Goal: Task Accomplishment & Management: Use online tool/utility

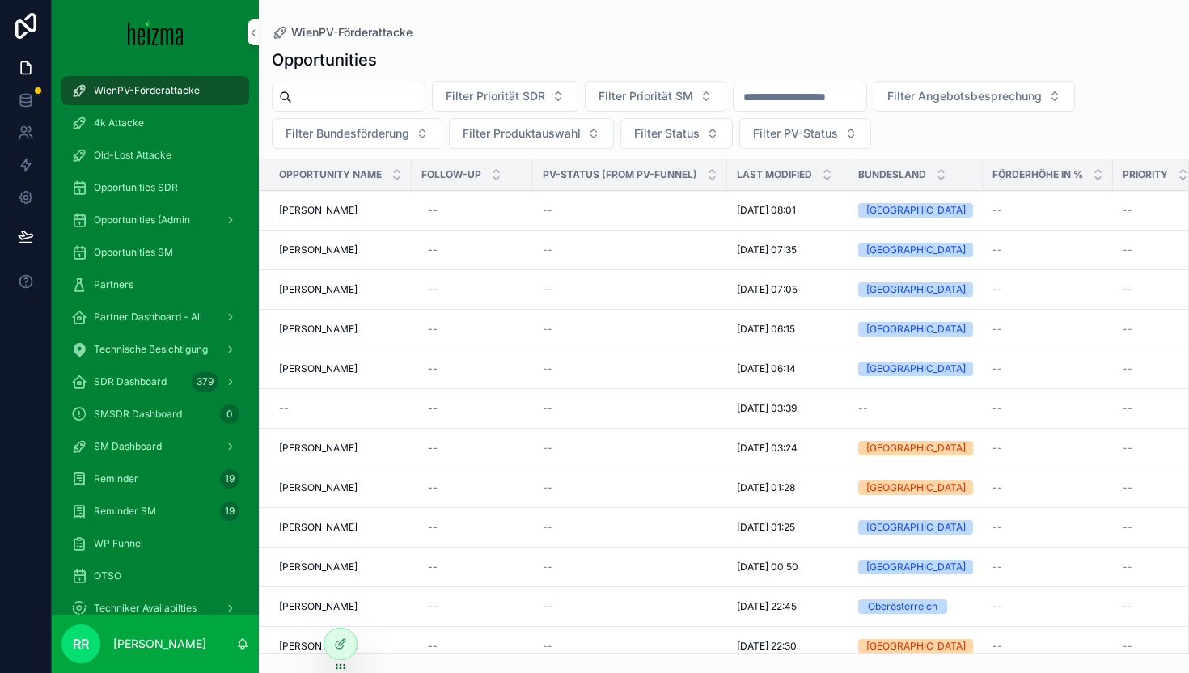
click at [153, 379] on span "SDR Dashboard" at bounding box center [130, 381] width 73 height 13
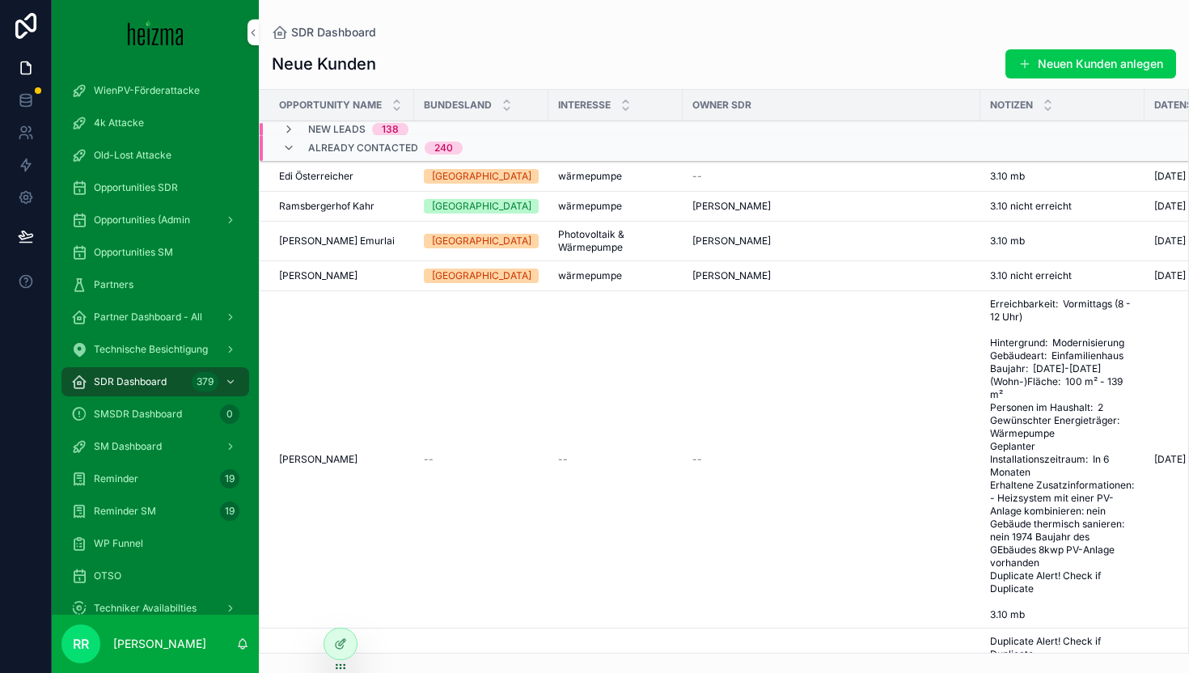
click at [287, 123] on icon "scrollable content" at bounding box center [288, 129] width 13 height 13
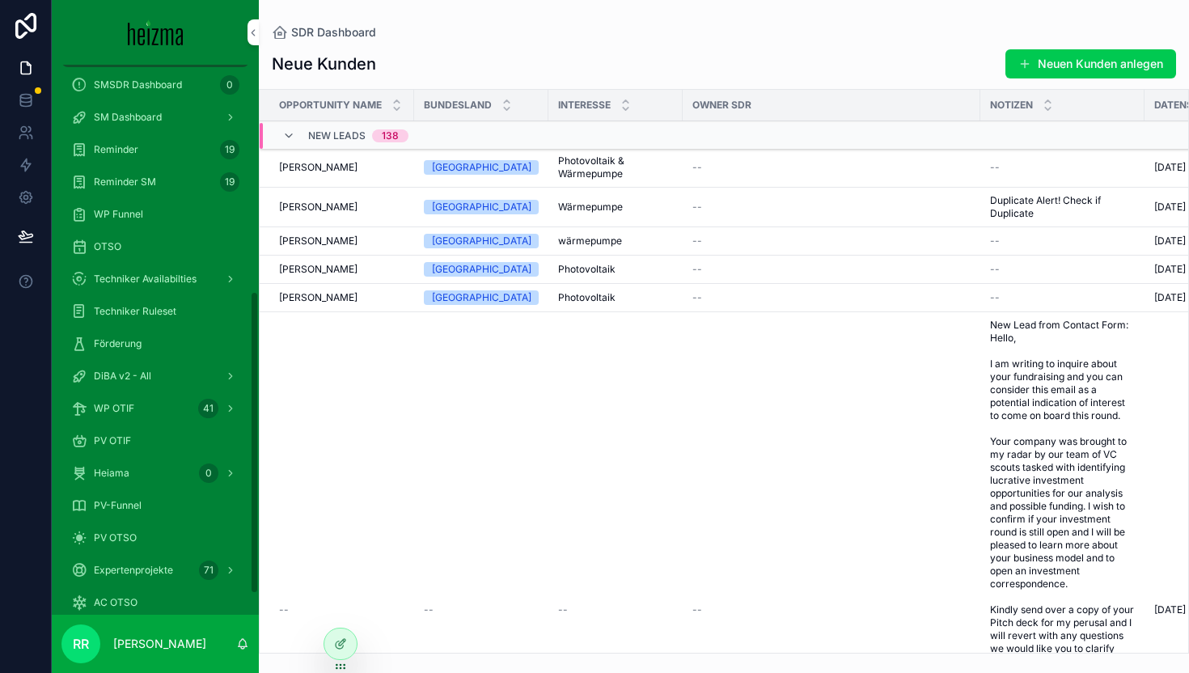
scroll to position [413, 0]
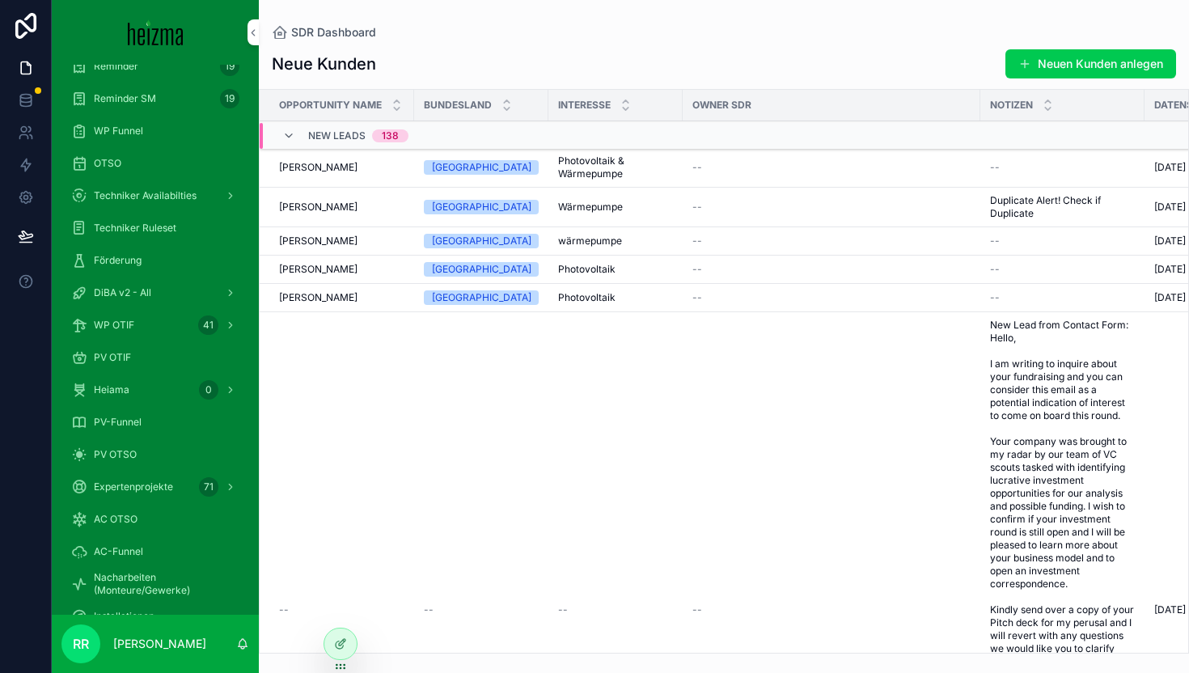
click at [167, 188] on div "Techniker Availabilties" at bounding box center [155, 196] width 168 height 26
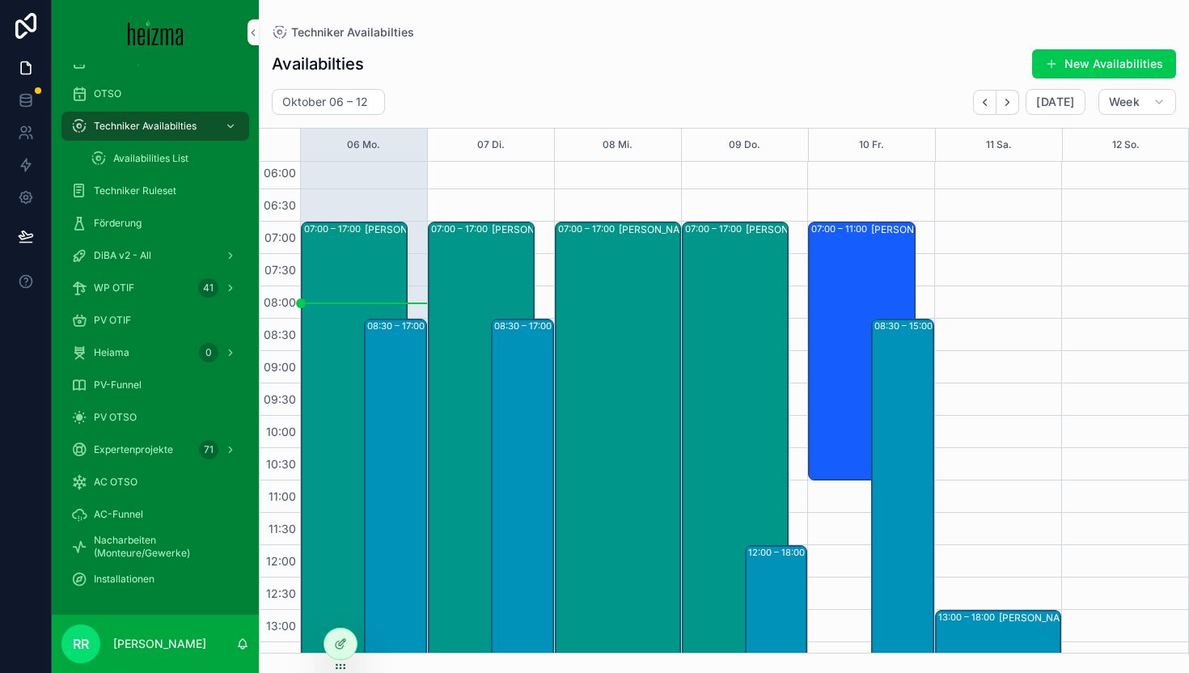
scroll to position [441, 0]
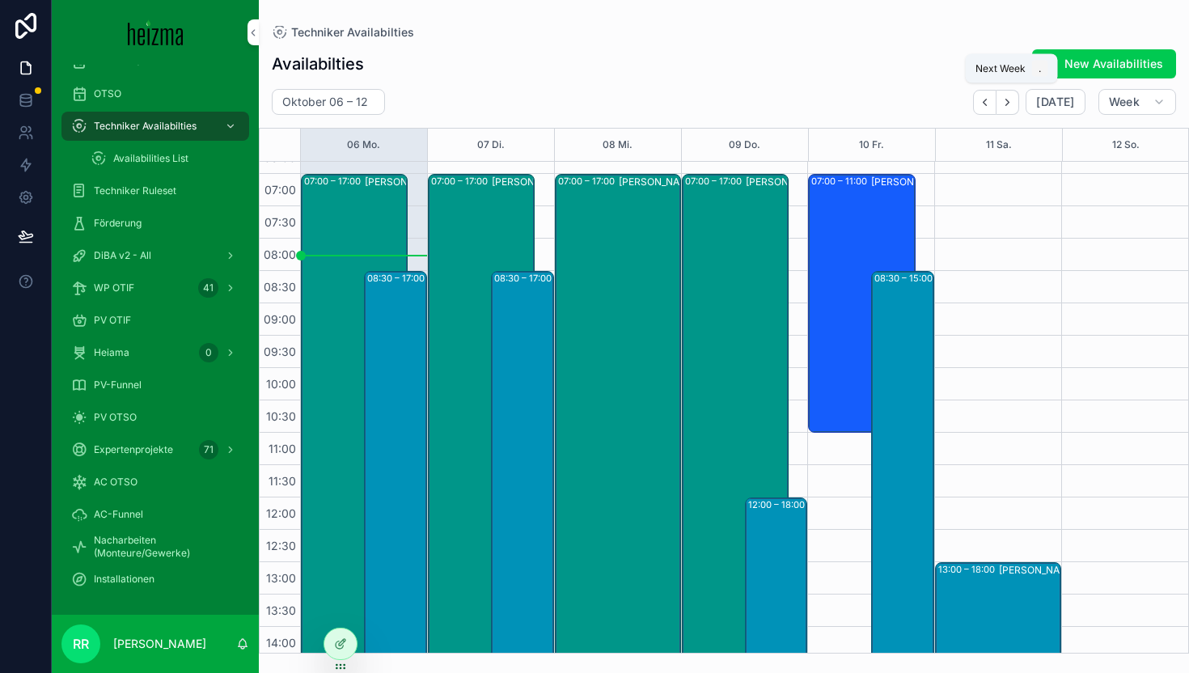
click at [1008, 97] on icon "Next" at bounding box center [1008, 102] width 12 height 12
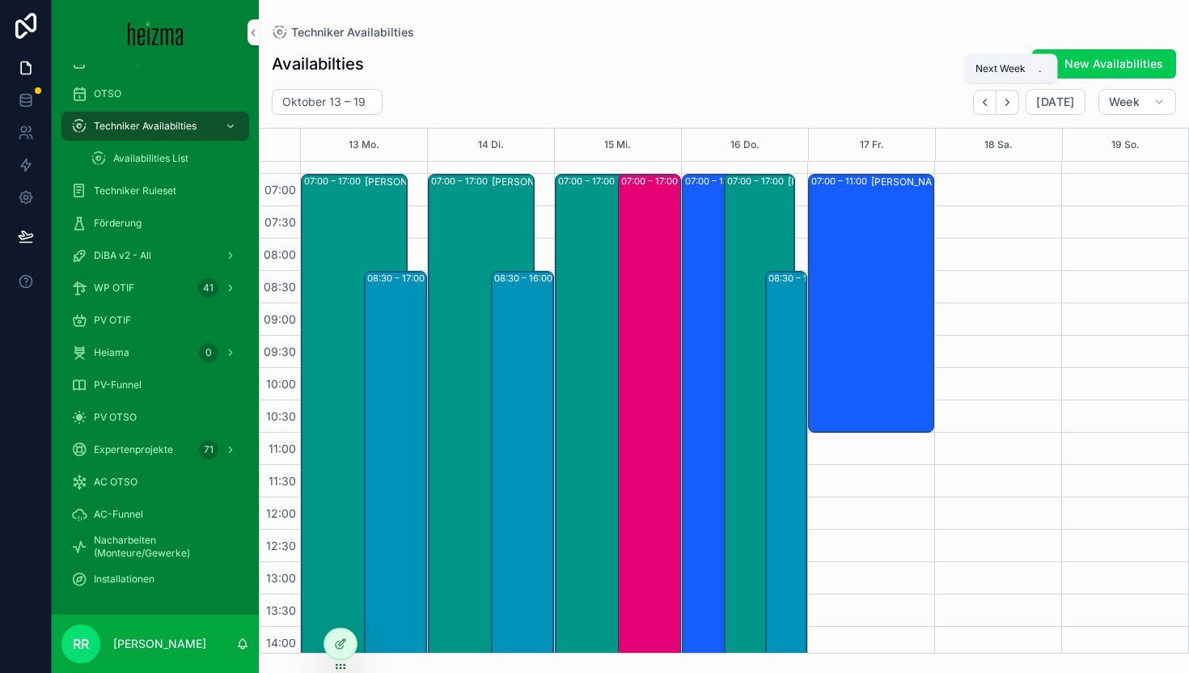
click at [1008, 97] on icon "Next" at bounding box center [1008, 102] width 12 height 12
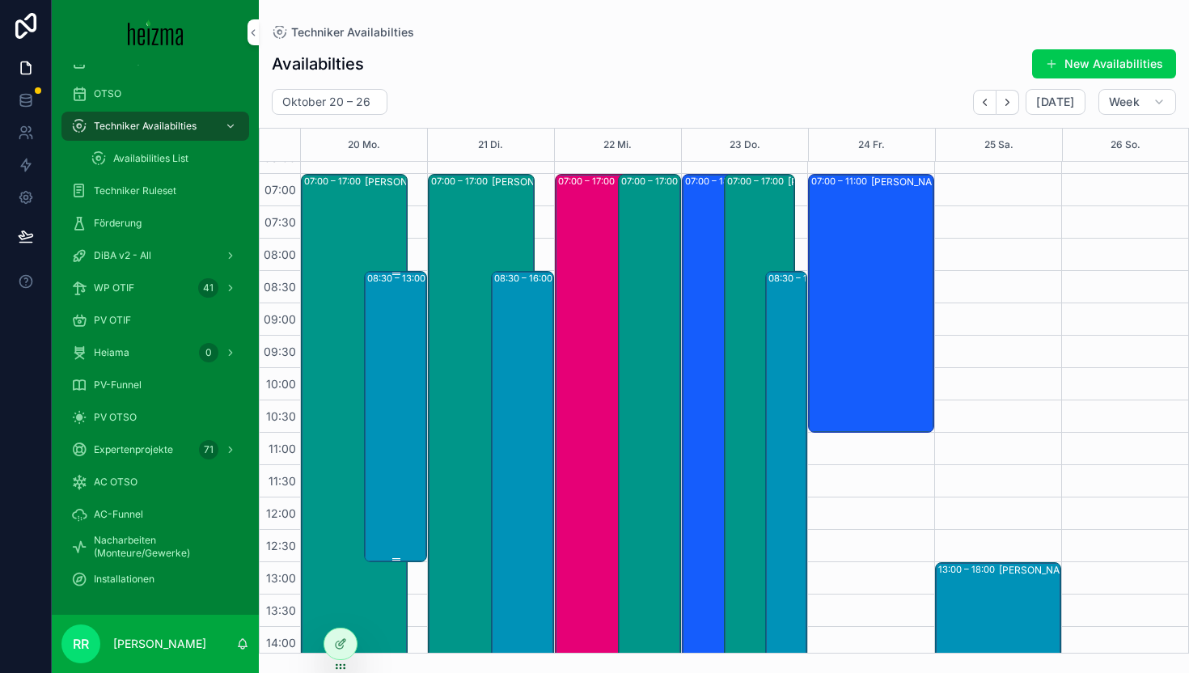
click at [409, 369] on div "08:30 – 13:00 [PERSON_NAME]" at bounding box center [396, 417] width 58 height 288
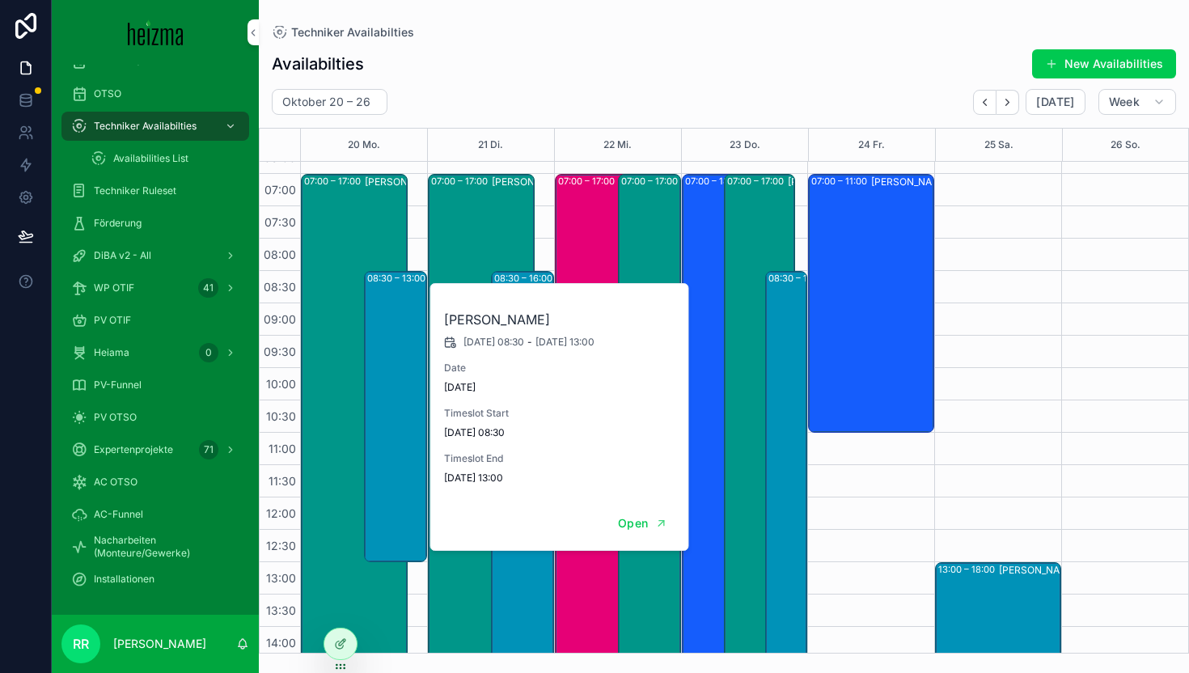
click at [423, 621] on div "07:00 – 17:00 [PERSON_NAME] 08:30 – 13:00 [PERSON_NAME]" at bounding box center [363, 497] width 127 height 1553
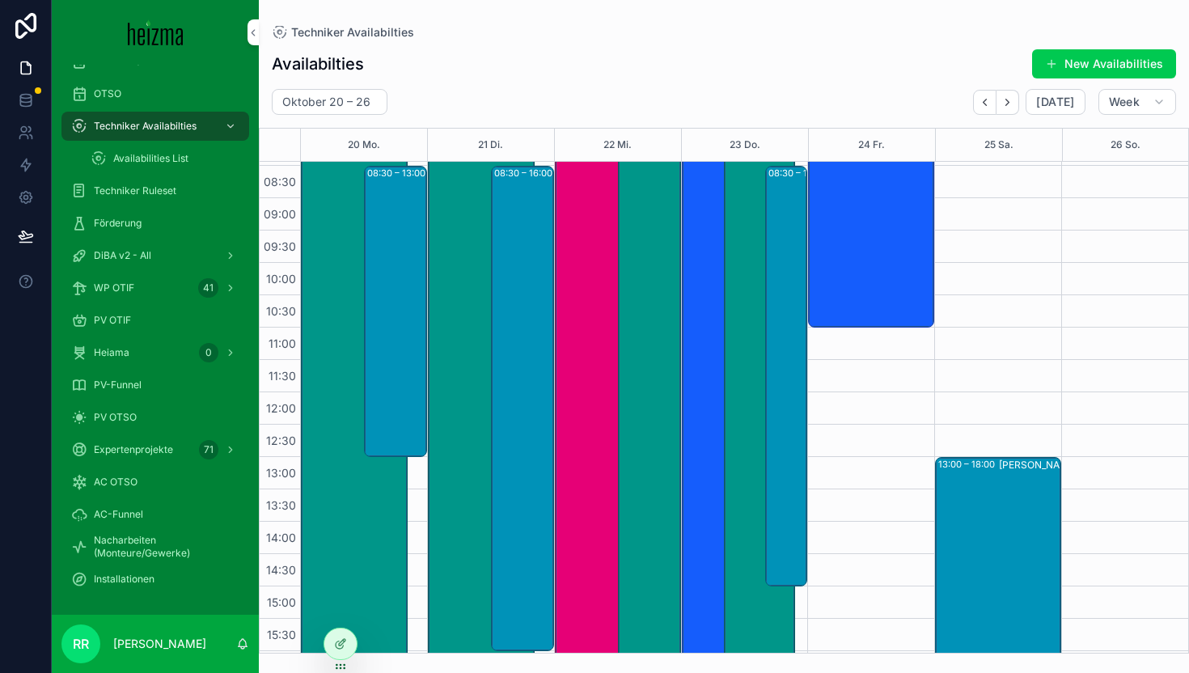
scroll to position [437, 0]
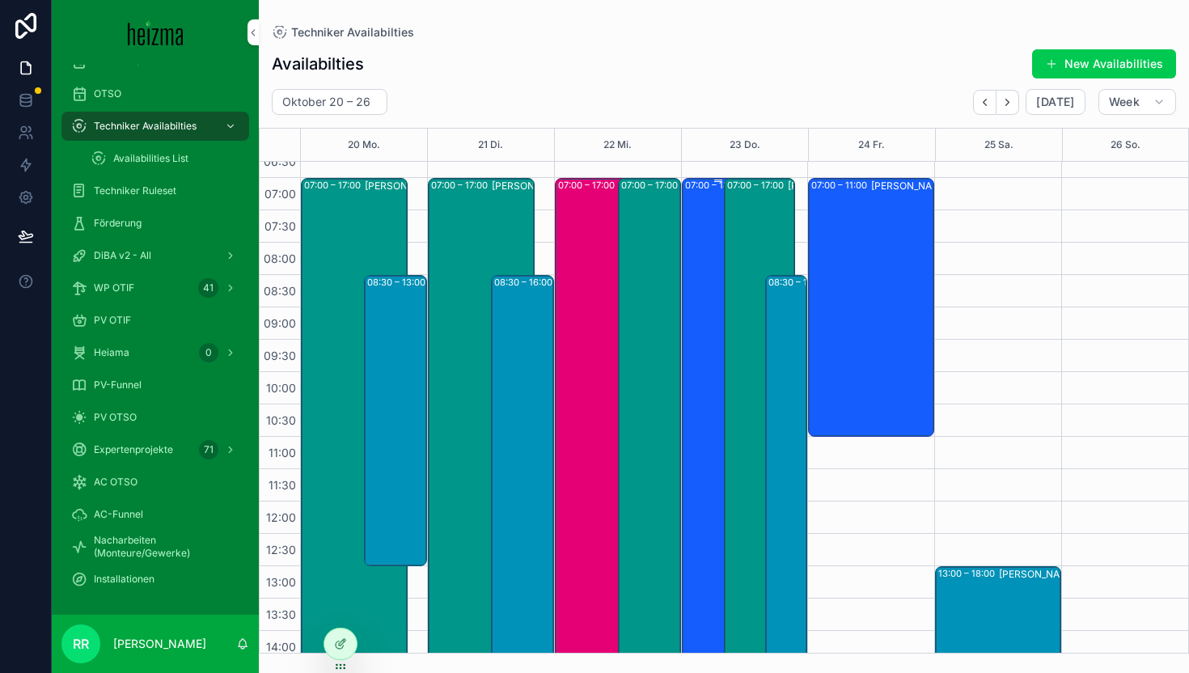
click at [705, 290] on div "07:00 – 18:00 [PERSON_NAME]" at bounding box center [718, 534] width 66 height 709
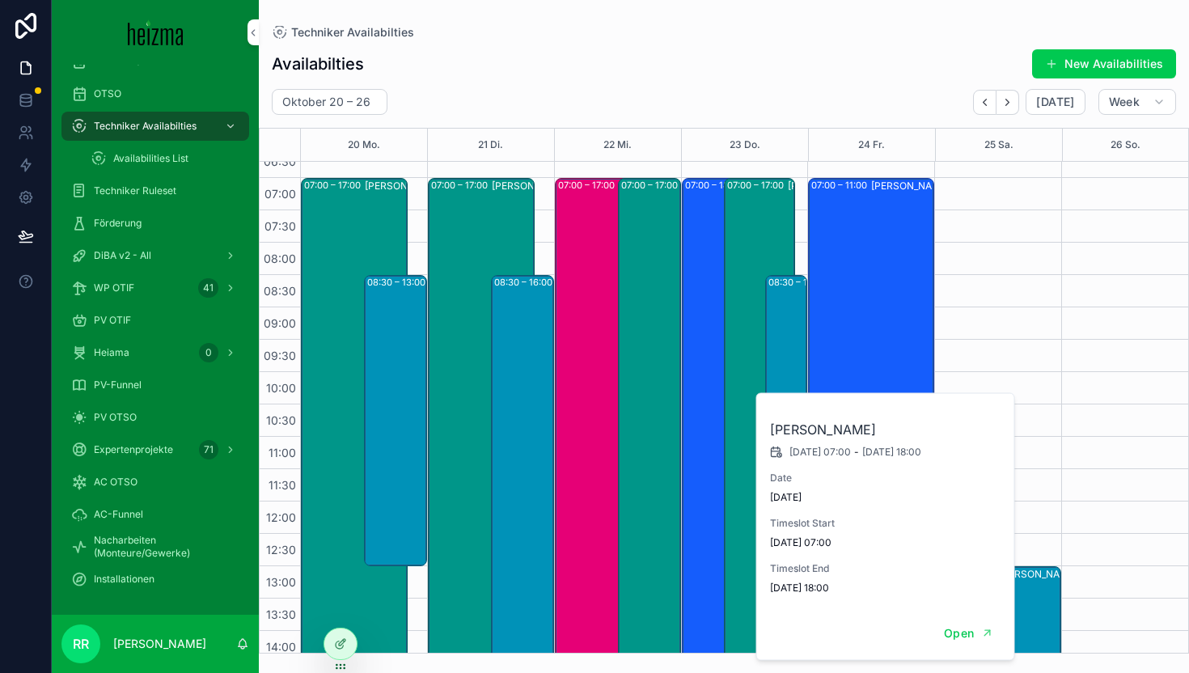
click at [850, 38] on div "Techniker Availabilties" at bounding box center [724, 32] width 904 height 13
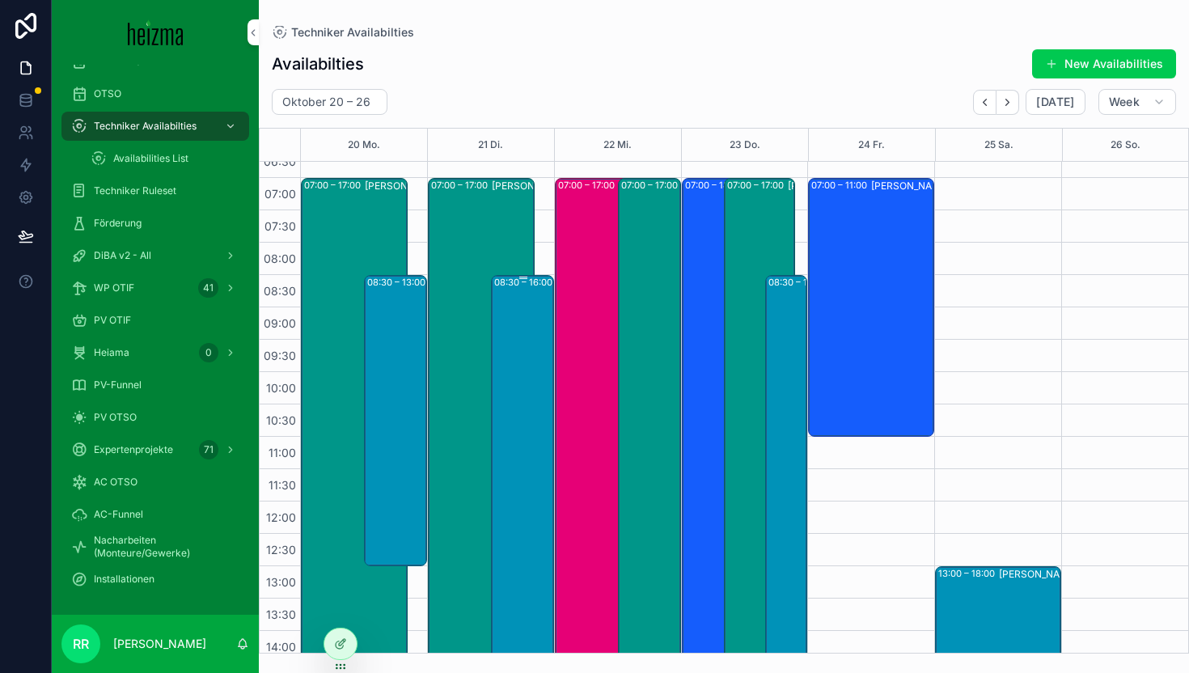
click at [514, 396] on div "08:30 – 16:00 [PERSON_NAME]" at bounding box center [523, 518] width 58 height 482
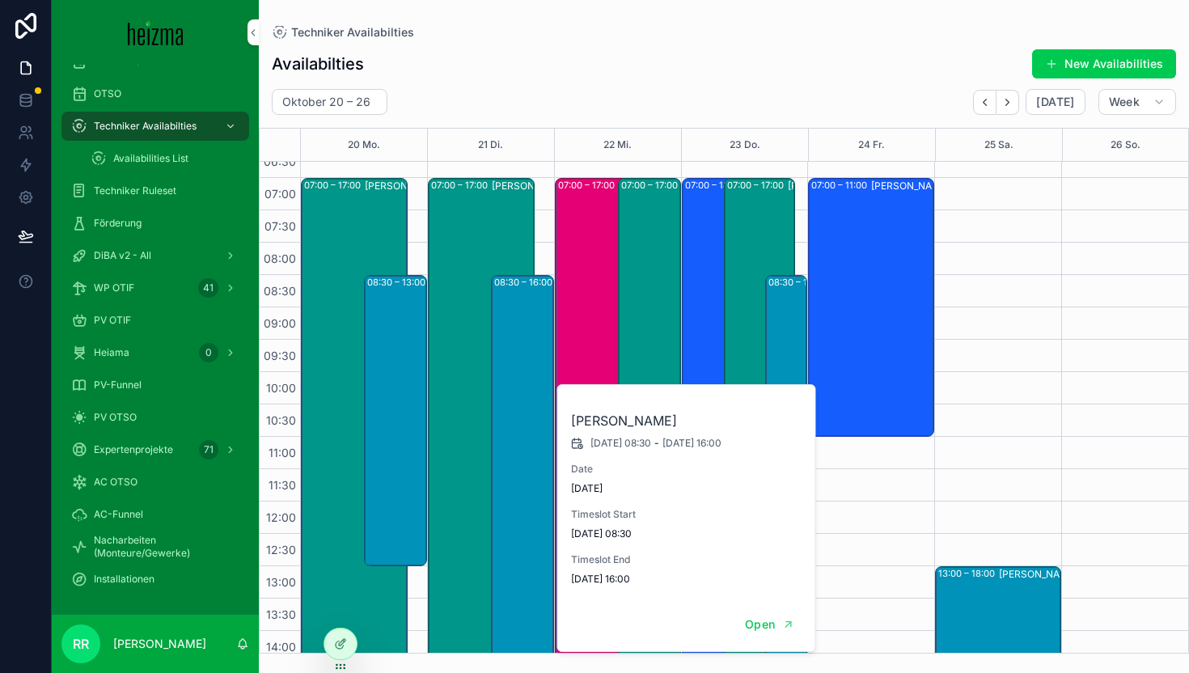
click at [648, 58] on div "Availabilties New Availabilities" at bounding box center [724, 64] width 904 height 31
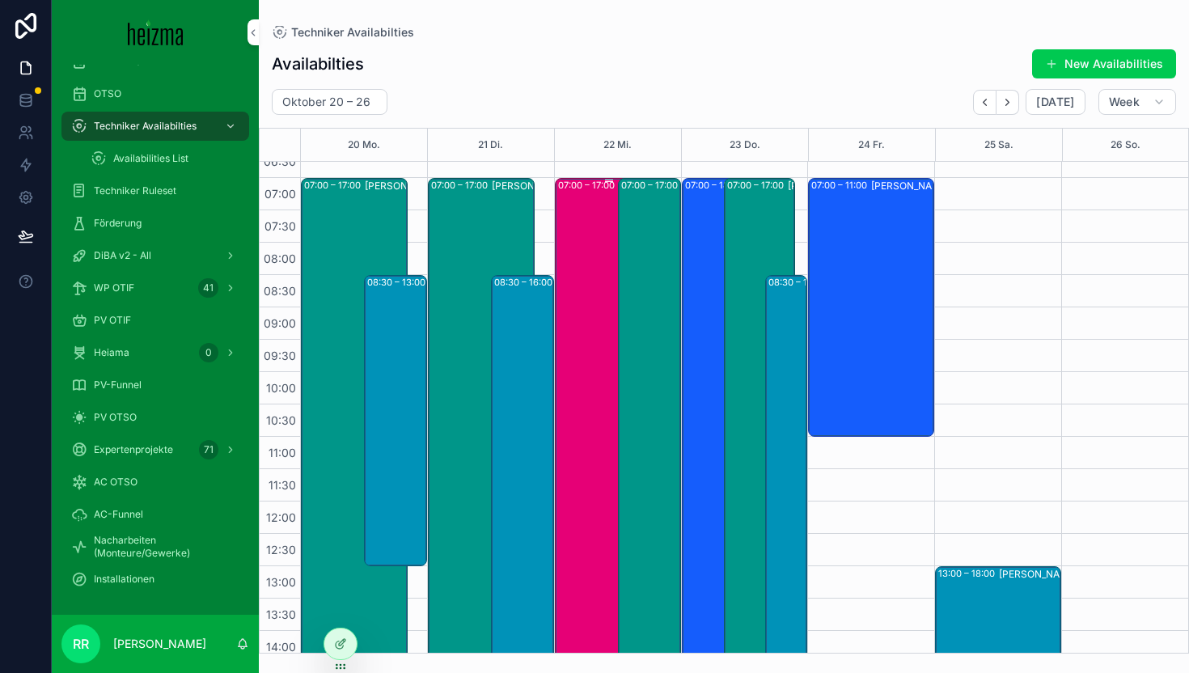
click at [588, 254] on div "07:00 – 17:00 [PERSON_NAME]" at bounding box center [609, 502] width 102 height 644
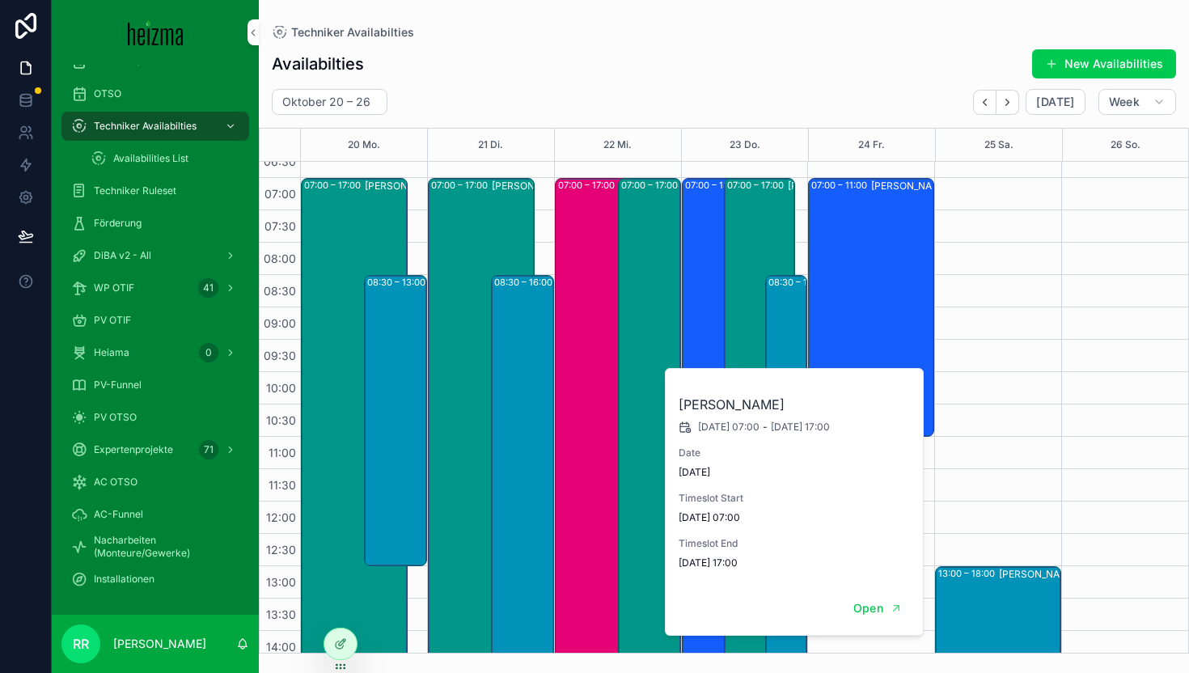
click at [631, 80] on div "Availabilties New Availabilities Oktober 20 – 26 [DATE] Week 20 Mo. 21 Di. 22 M…" at bounding box center [724, 346] width 930 height 615
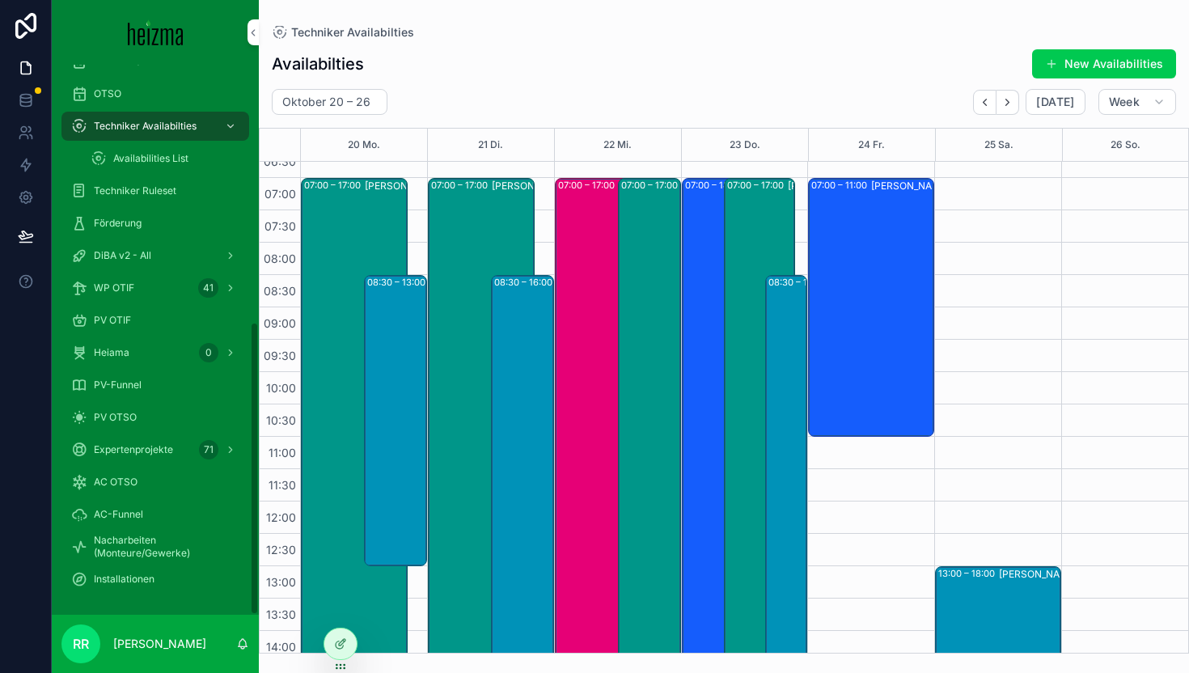
click at [125, 358] on span "Heiama" at bounding box center [112, 352] width 36 height 13
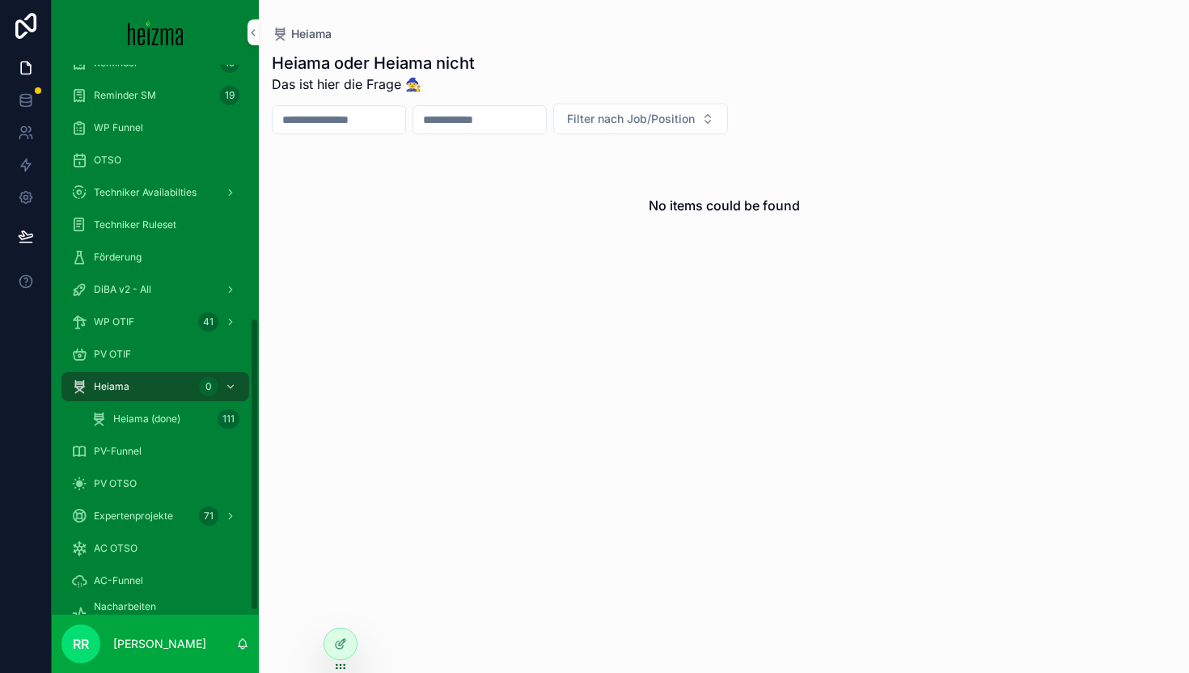
scroll to position [310, 0]
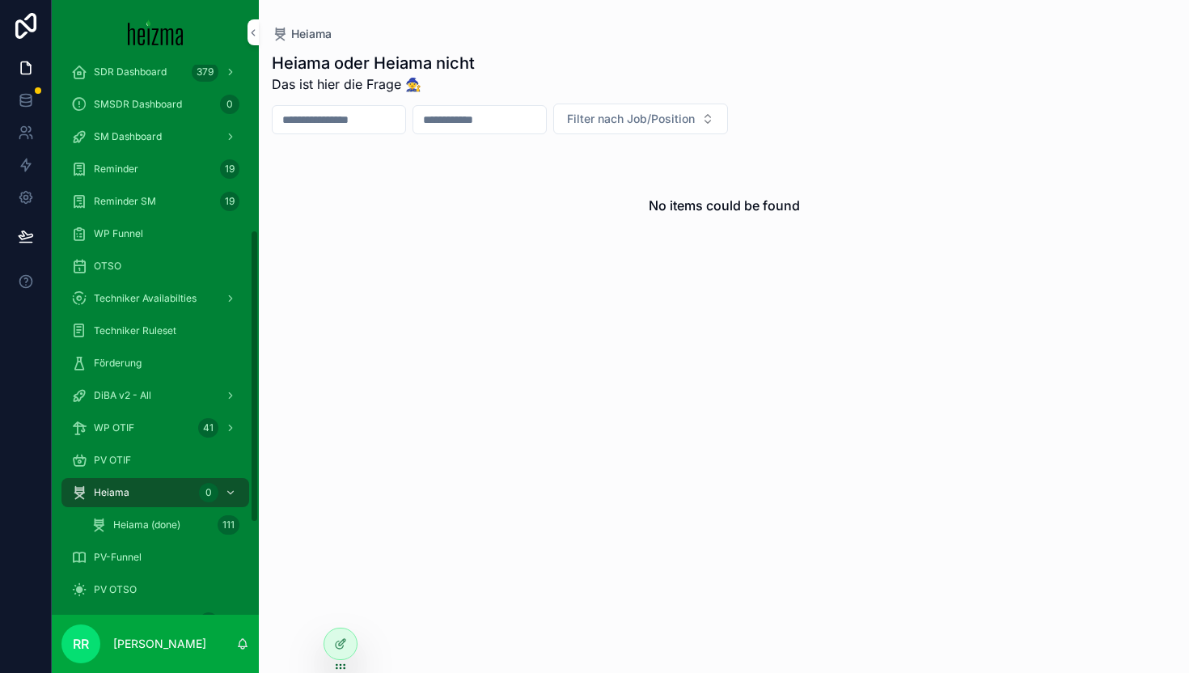
click at [136, 393] on span "DiBA v2 - All" at bounding box center [122, 395] width 57 height 13
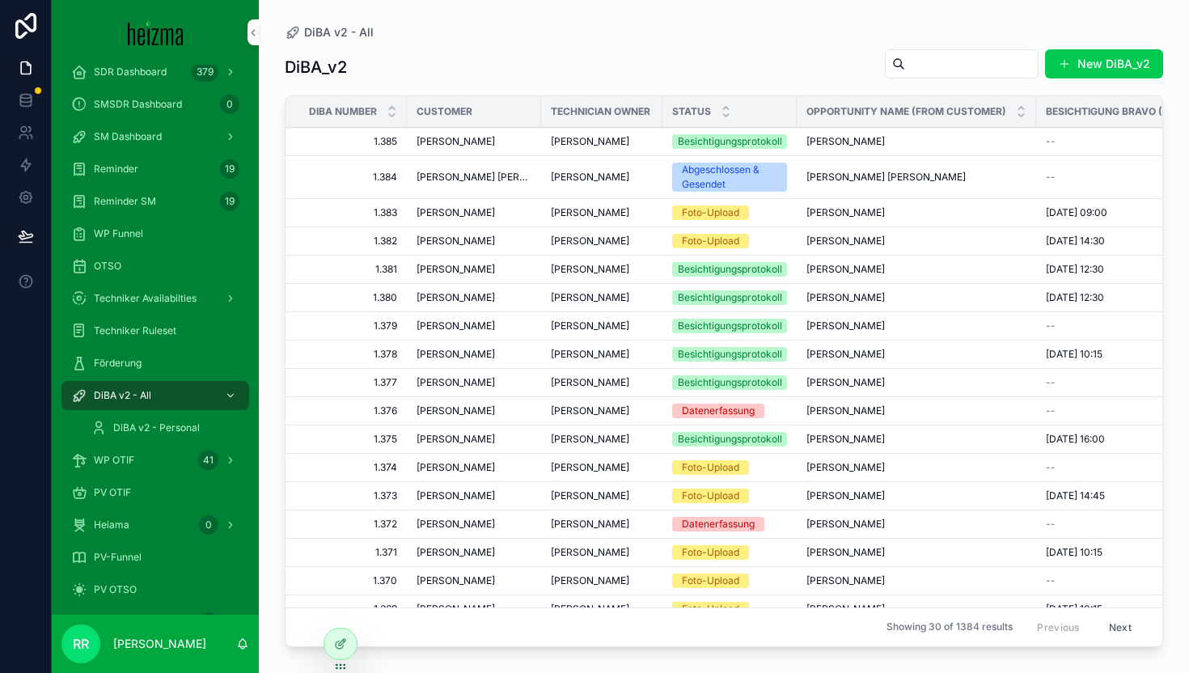
click at [918, 57] on input "scrollable content" at bounding box center [971, 64] width 133 height 23
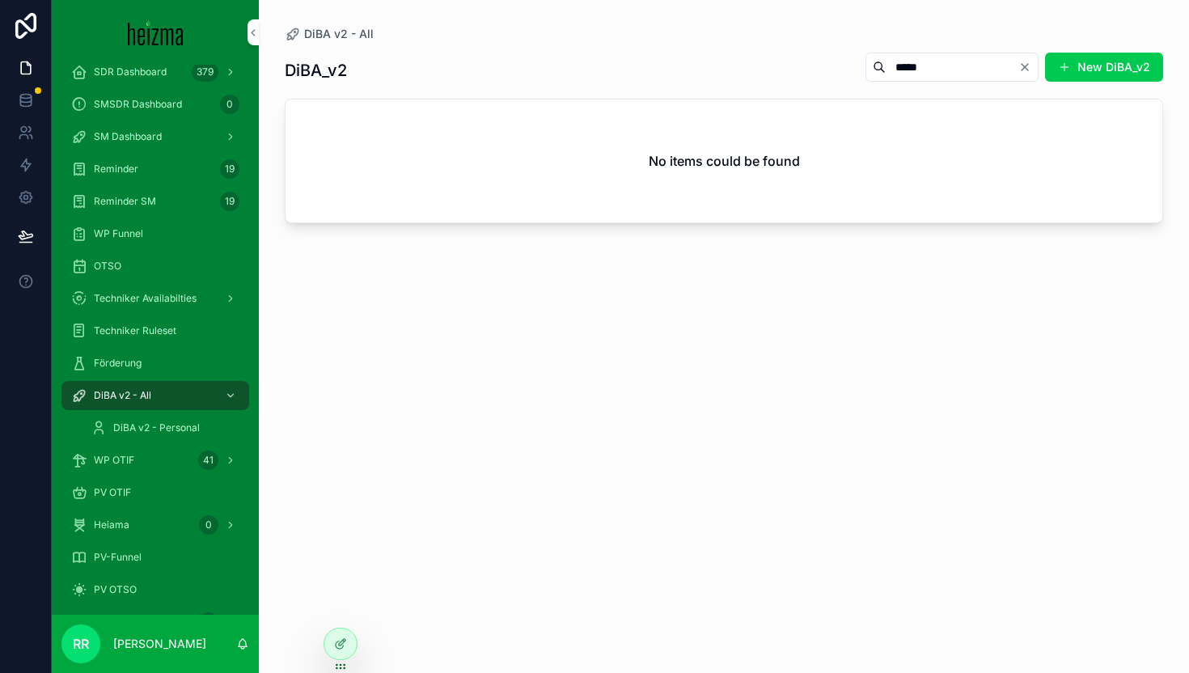
type input "*****"
